Goal: Task Accomplishment & Management: Manage account settings

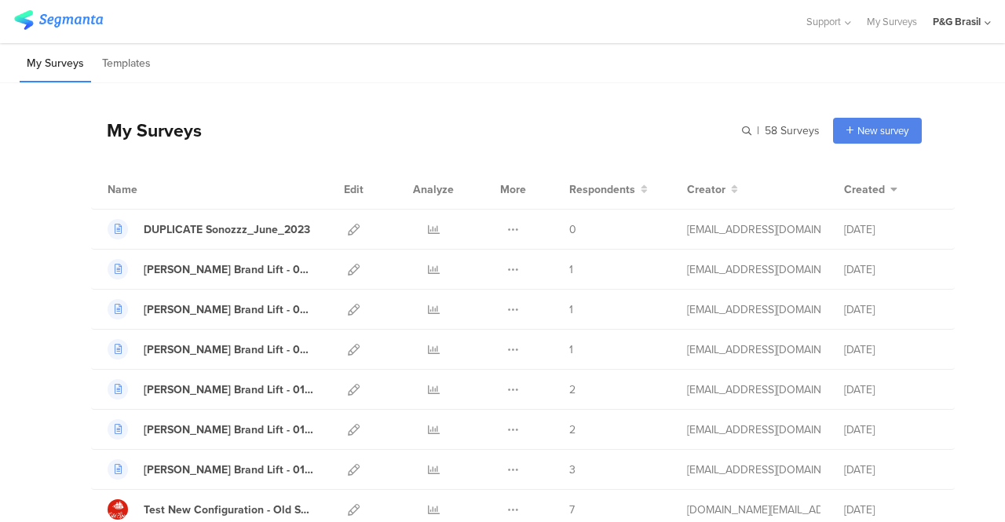
click at [0, 0] on input "text" at bounding box center [0, 0] width 0 height 0
type input "sonozzz"
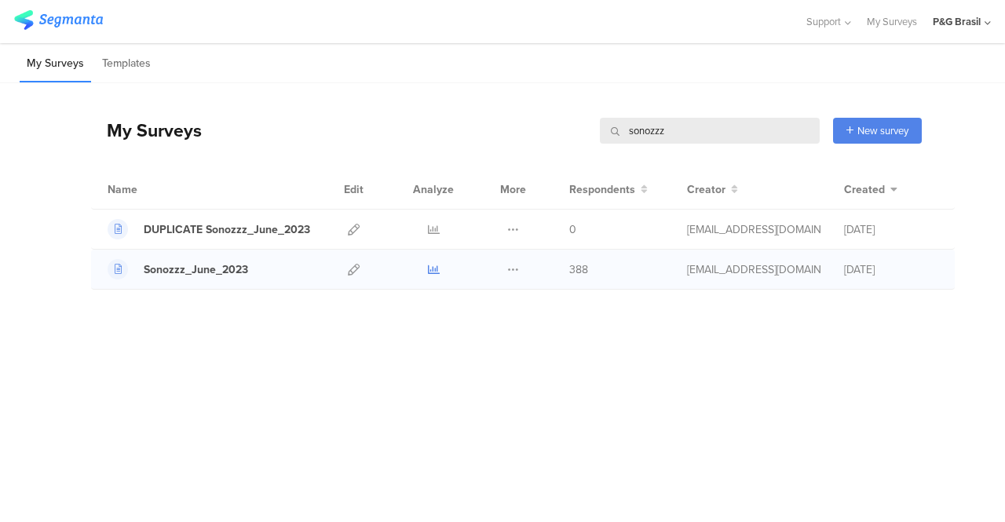
click at [438, 268] on icon at bounding box center [434, 270] width 12 height 12
click at [510, 225] on icon at bounding box center [513, 230] width 12 height 12
click at [501, 320] on button "Delete" at bounding box center [482, 326] width 86 height 28
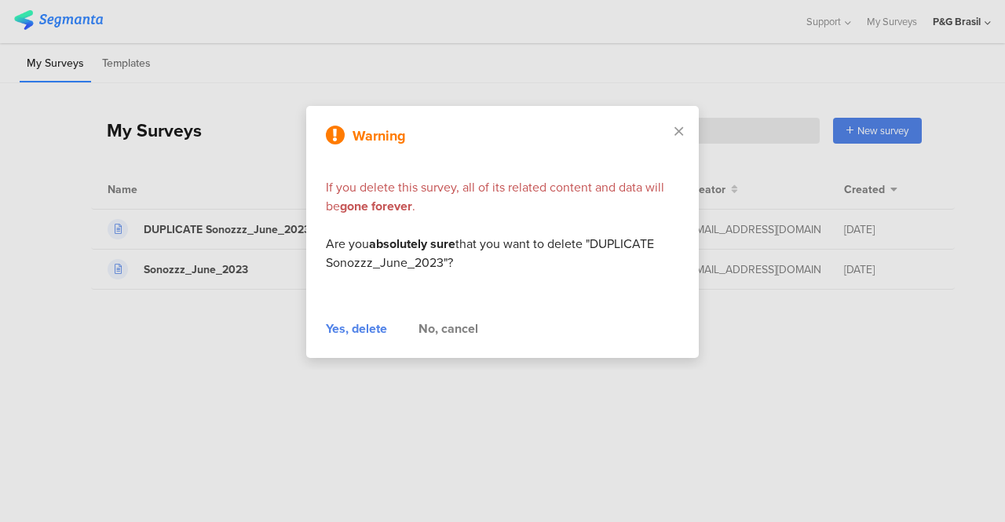
click at [377, 329] on div "Yes, delete" at bounding box center [356, 329] width 61 height 19
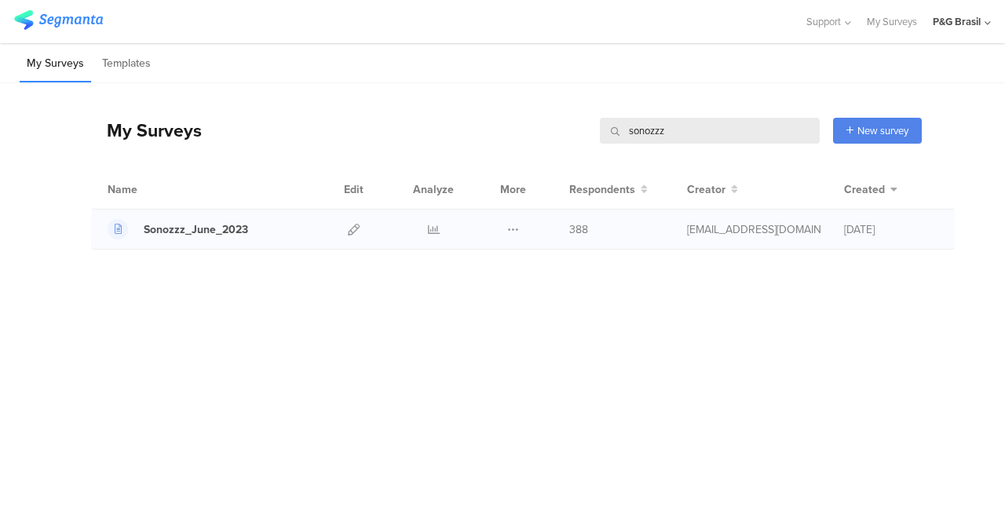
click at [205, 212] on div "Sonozzz_June_2023 Duplicate 388" at bounding box center [523, 230] width 864 height 40
click at [207, 229] on div "Sonozzz_June_2023" at bounding box center [196, 229] width 104 height 16
click at [352, 229] on icon at bounding box center [354, 230] width 12 height 12
click at [511, 228] on icon at bounding box center [513, 230] width 12 height 12
click at [484, 276] on button "Duplicate" at bounding box center [482, 269] width 86 height 28
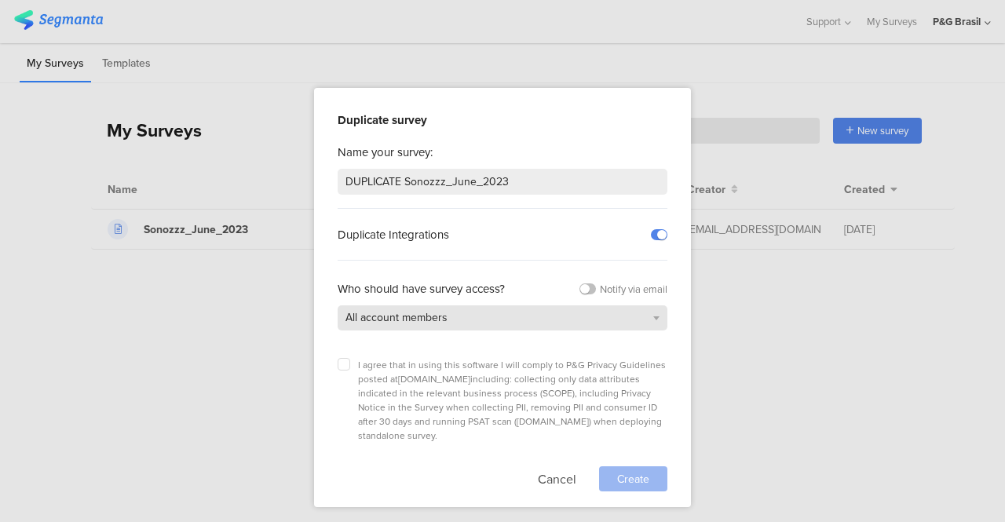
click at [491, 321] on div "All account members" at bounding box center [503, 318] width 330 height 25
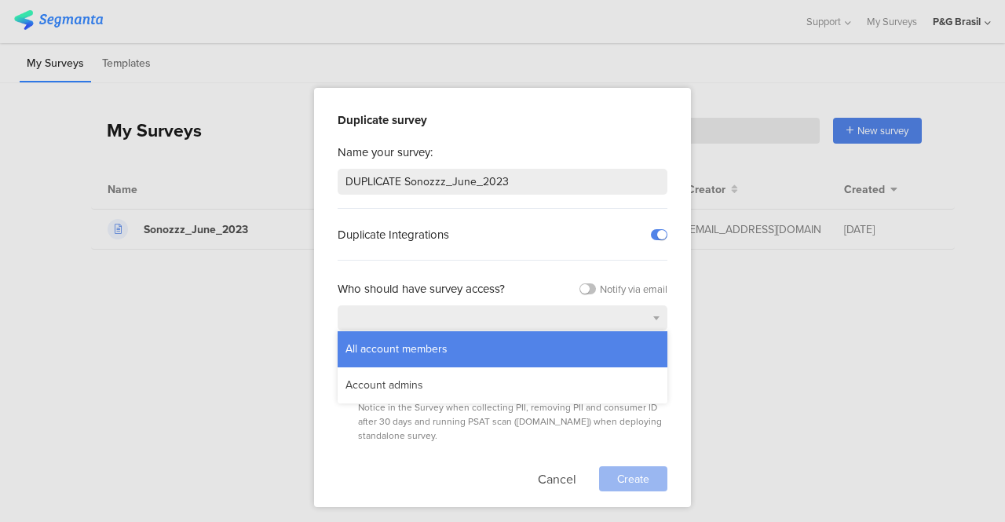
click at [528, 252] on div "Duplicate Integrations" at bounding box center [503, 235] width 330 height 52
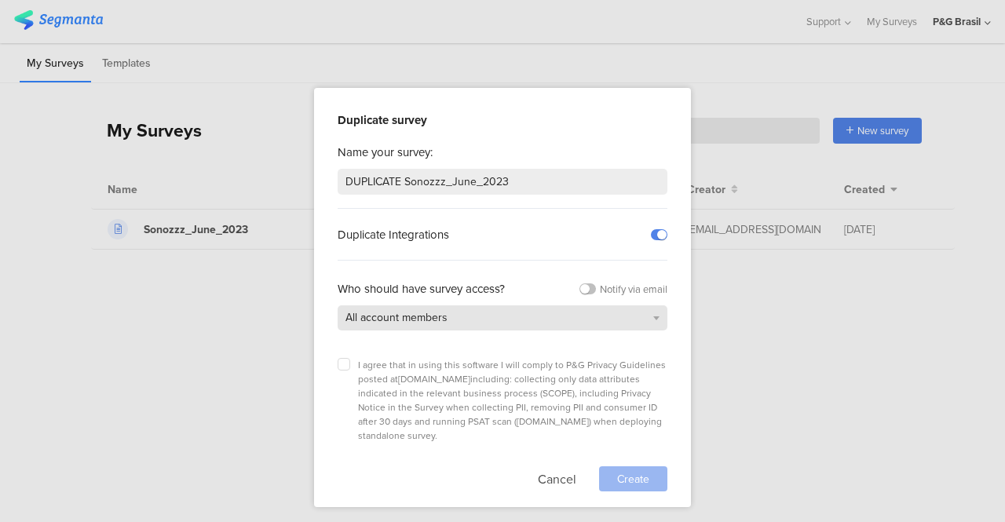
click at [542, 326] on div "All account members" at bounding box center [503, 318] width 330 height 25
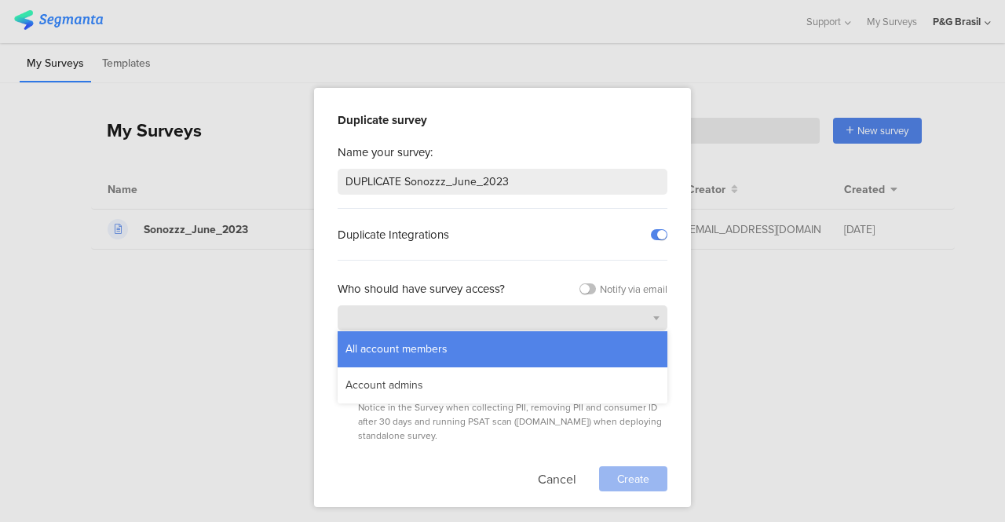
click at [542, 326] on div "All account members" at bounding box center [503, 318] width 330 height 25
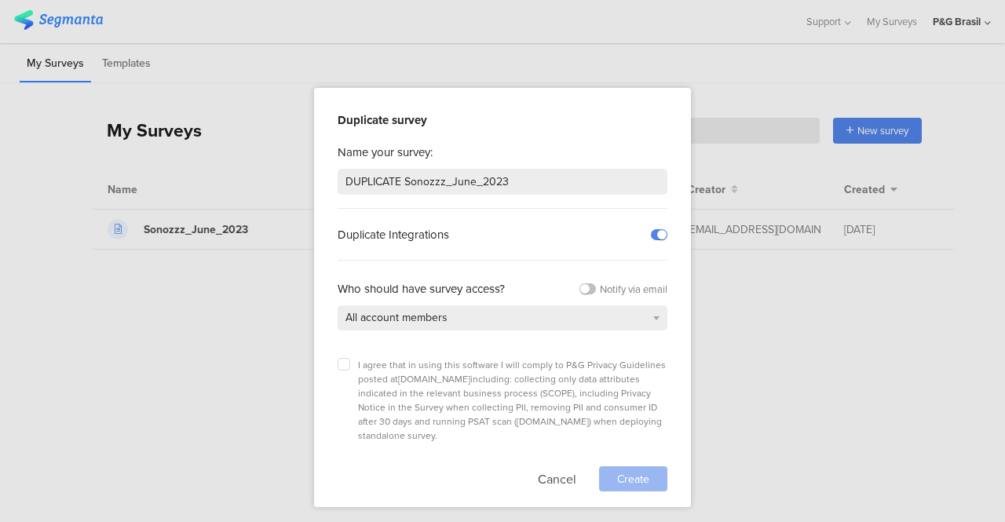
click at [339, 368] on div "I agree that in using this software I will comply to P&G Privacy Guidelines pos…" at bounding box center [503, 400] width 330 height 85
click at [344, 365] on label at bounding box center [344, 364] width 13 height 13
click at [0, 0] on input "checkbox" at bounding box center [0, 0] width 0 height 0
click at [660, 467] on div "Create" at bounding box center [633, 479] width 68 height 25
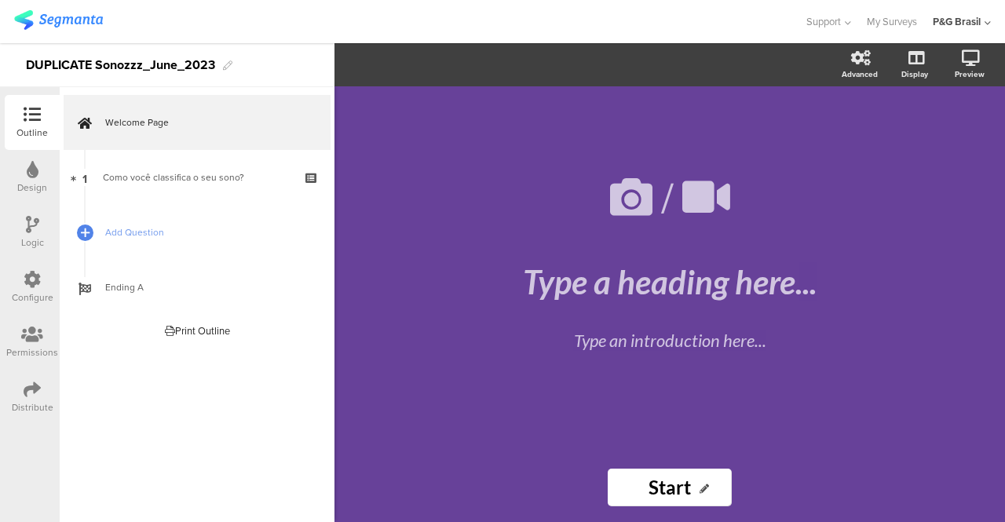
click at [22, 393] on div "Distribute" at bounding box center [32, 397] width 55 height 55
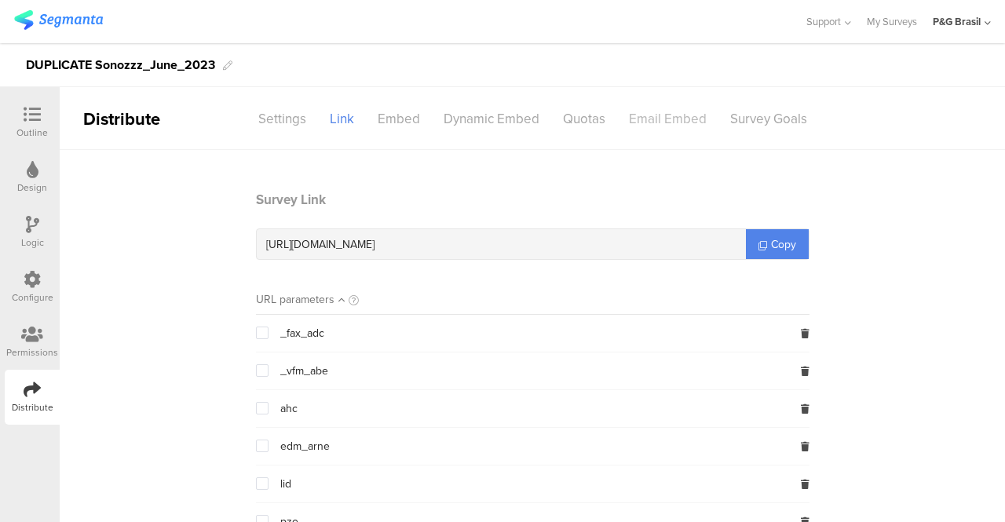
click at [624, 130] on div "Email Embed" at bounding box center [667, 118] width 101 height 27
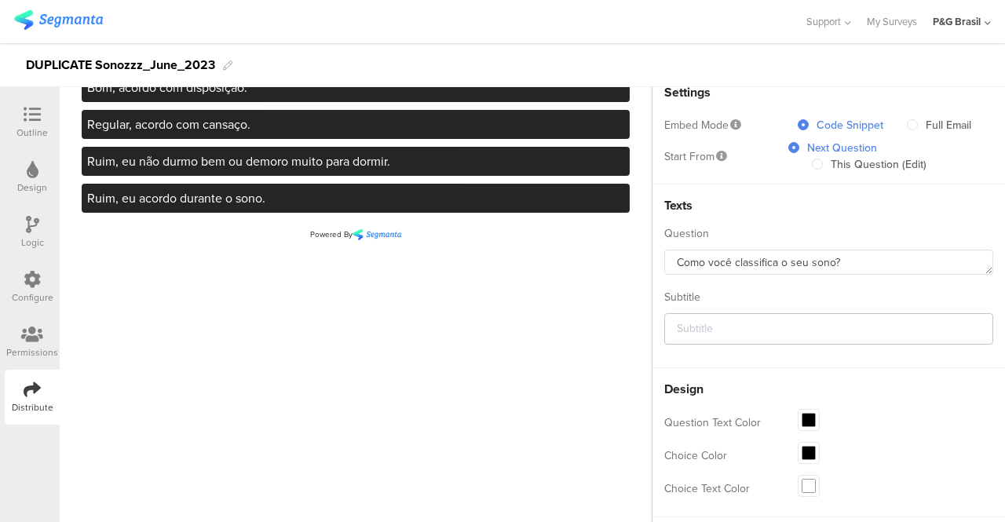
scroll to position [177, 0]
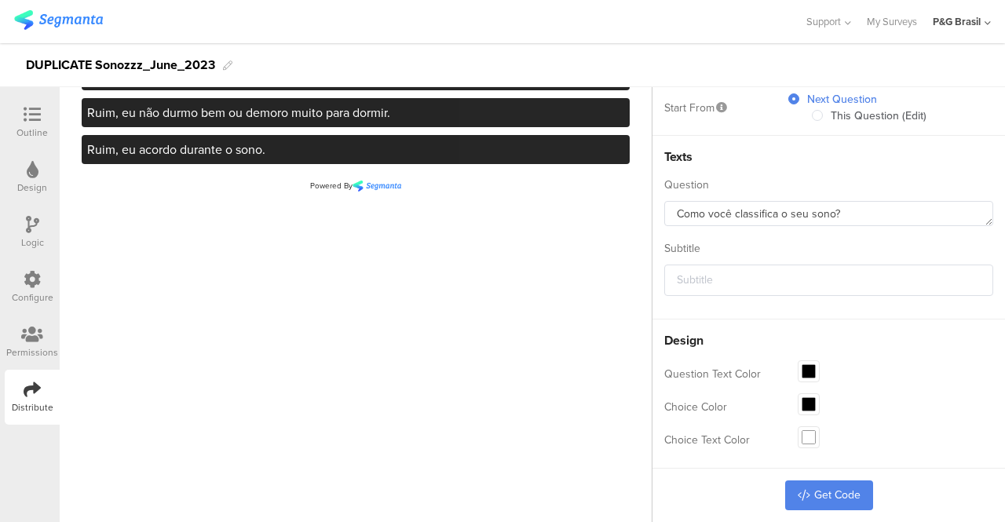
click at [802, 373] on span at bounding box center [809, 371] width 14 height 14
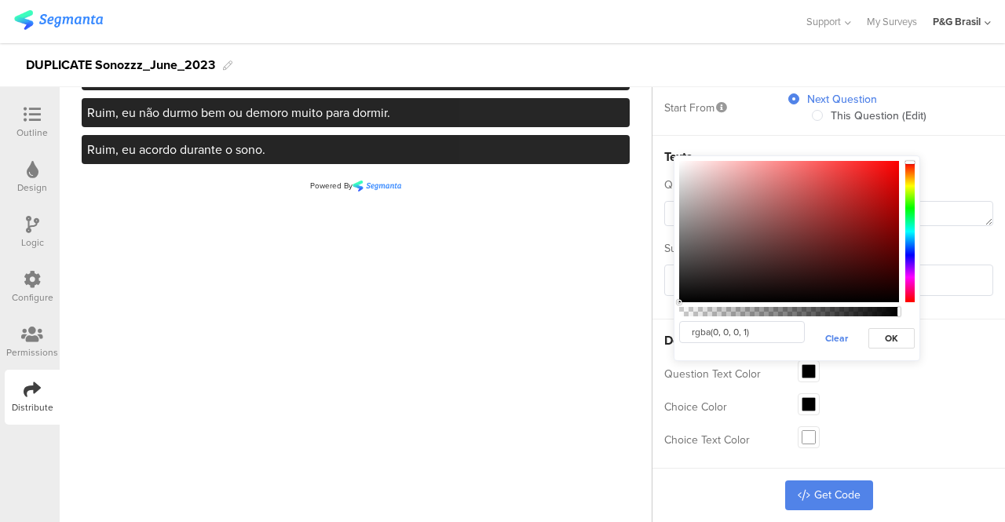
click at [875, 356] on div "rgba(0, 0, 0, 1) Clear OK" at bounding box center [797, 259] width 247 height 206
click at [880, 377] on div "Question Text Color" at bounding box center [828, 373] width 329 height 33
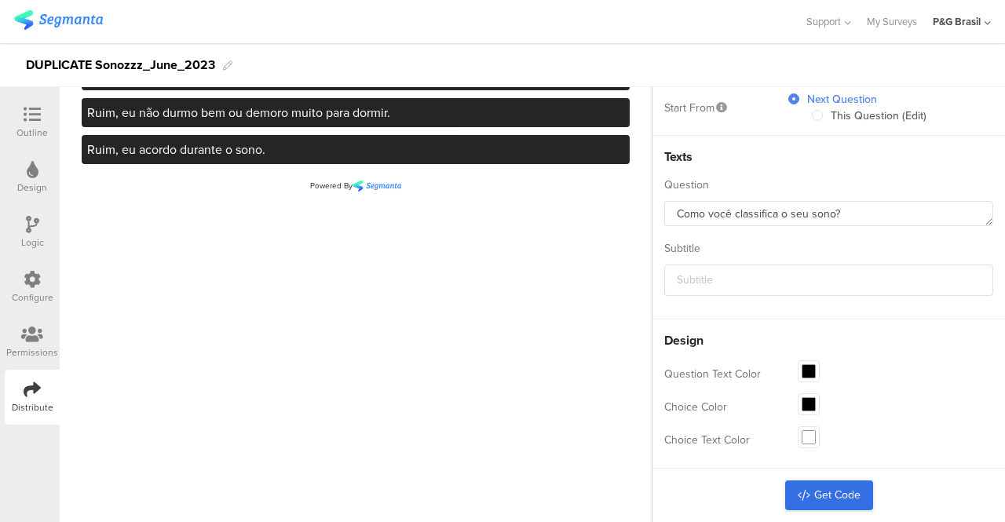
click at [838, 494] on link "Get Code" at bounding box center [829, 496] width 88 height 30
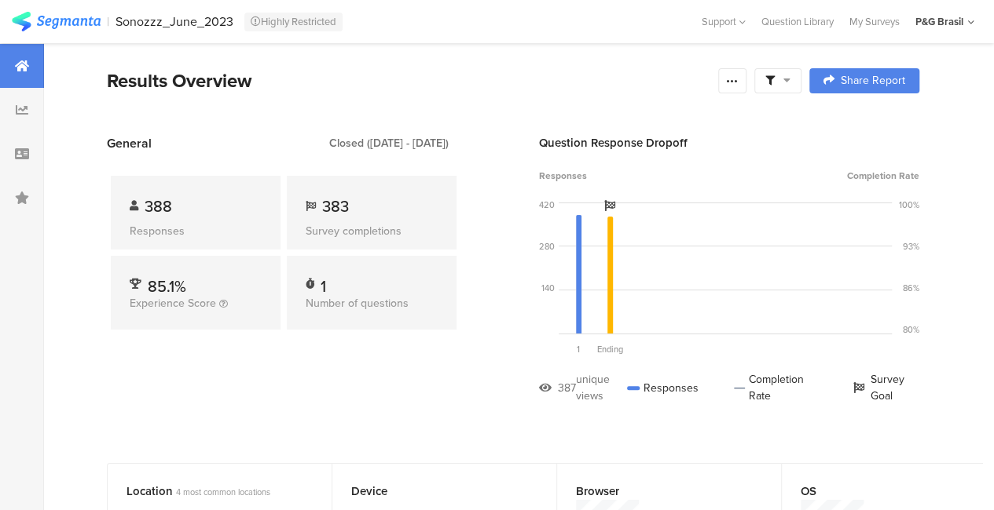
click at [48, 108] on section "Results Overview Confidence Level 95 % Preview survey Edit survey Export Result…" at bounding box center [513, 101] width 938 height 68
click at [9, 104] on div at bounding box center [22, 110] width 44 height 44
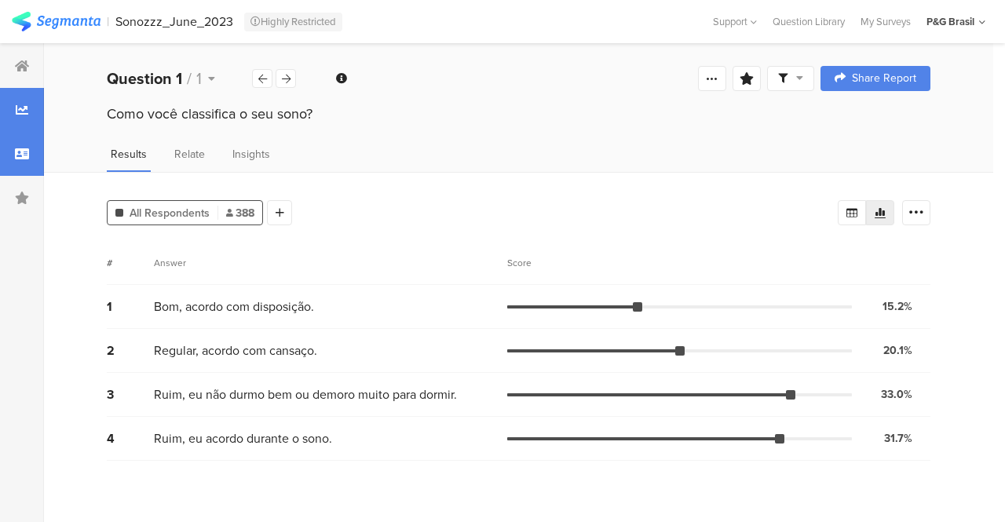
click at [11, 148] on div at bounding box center [22, 154] width 44 height 44
click at [30, 159] on div at bounding box center [22, 154] width 44 height 44
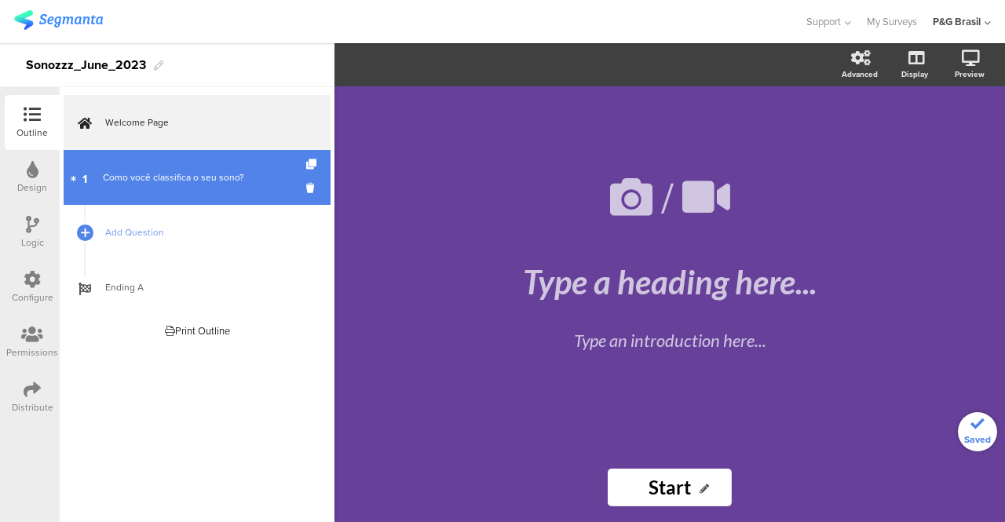
click at [229, 170] on div "Como você classifica o seu sono?" at bounding box center [197, 178] width 188 height 16
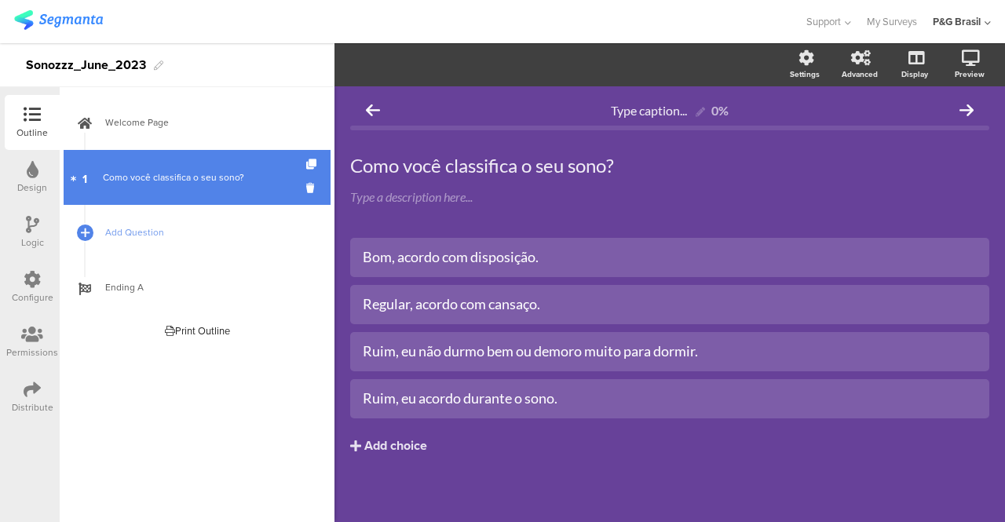
click at [75, 178] on icon at bounding box center [73, 177] width 5 height 7
